Goal: Information Seeking & Learning: Learn about a topic

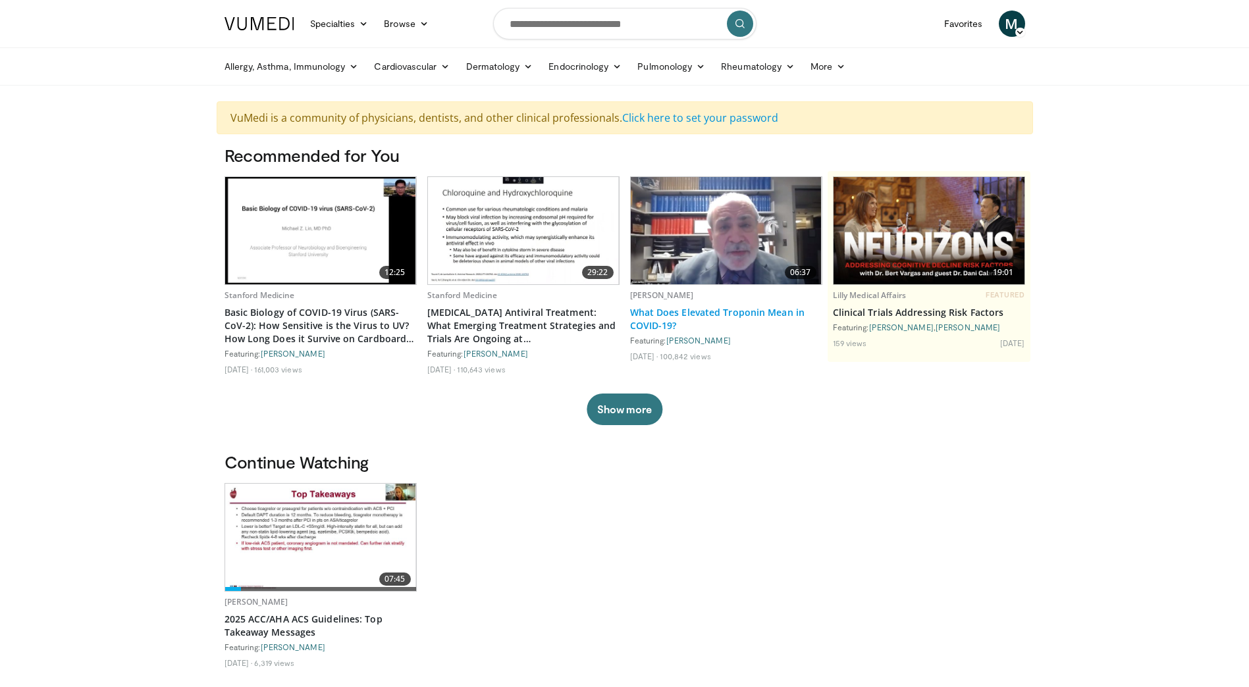
click at [697, 318] on link "What Does Elevated Troponin Mean in COVID-19?" at bounding box center [726, 319] width 192 height 26
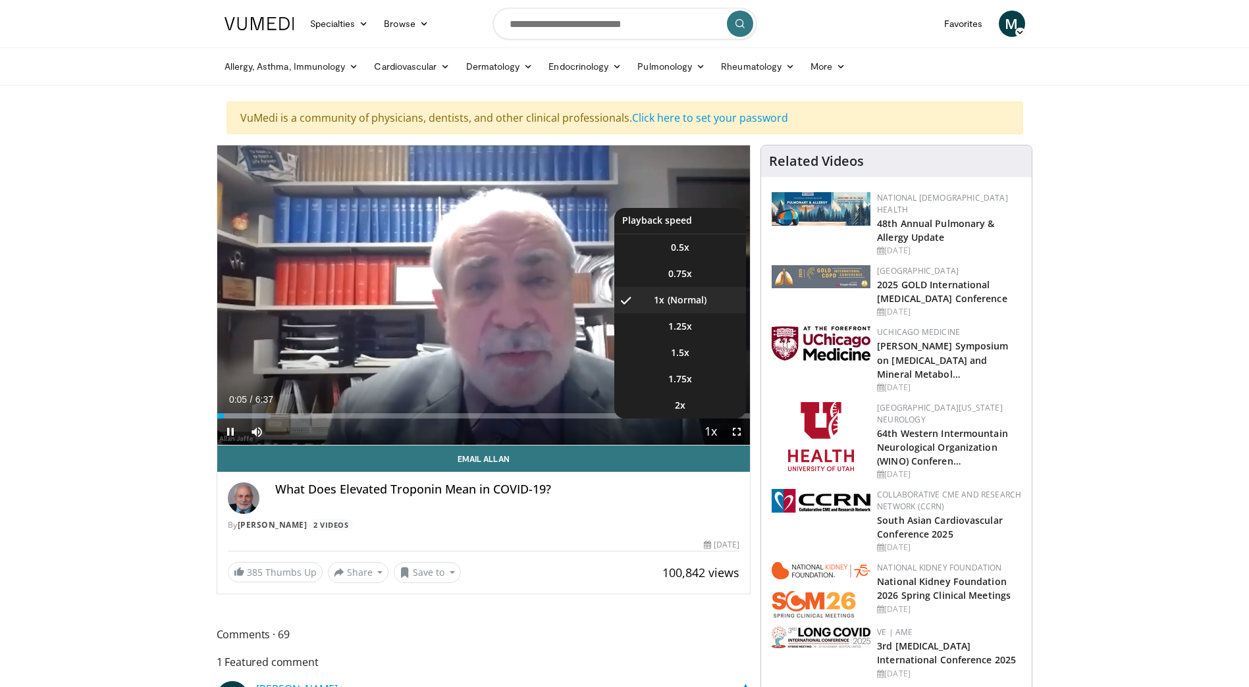
click at [715, 431] on span "Video Player" at bounding box center [710, 432] width 18 height 26
